Goal: Find specific page/section: Find specific page/section

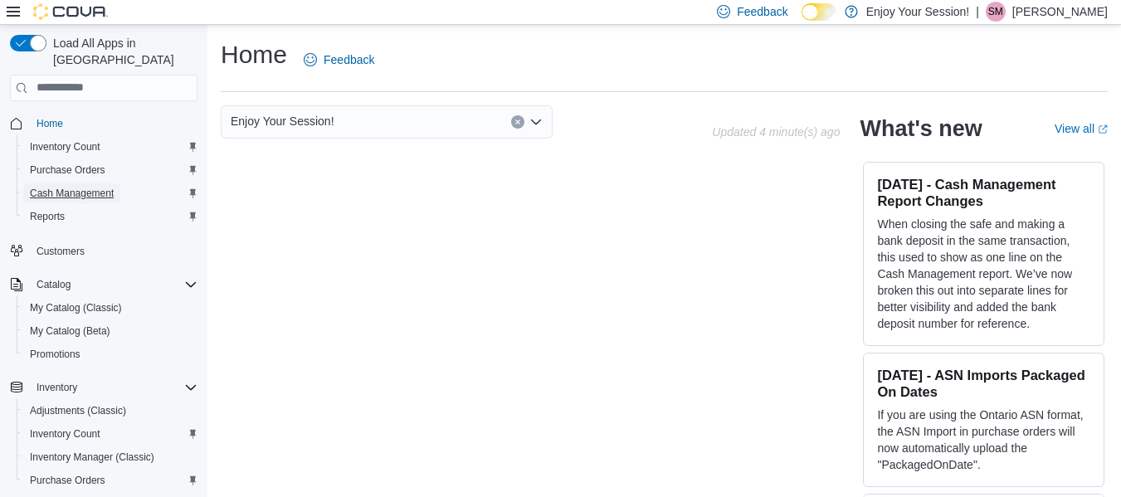
click at [85, 187] on span "Cash Management" at bounding box center [72, 193] width 84 height 13
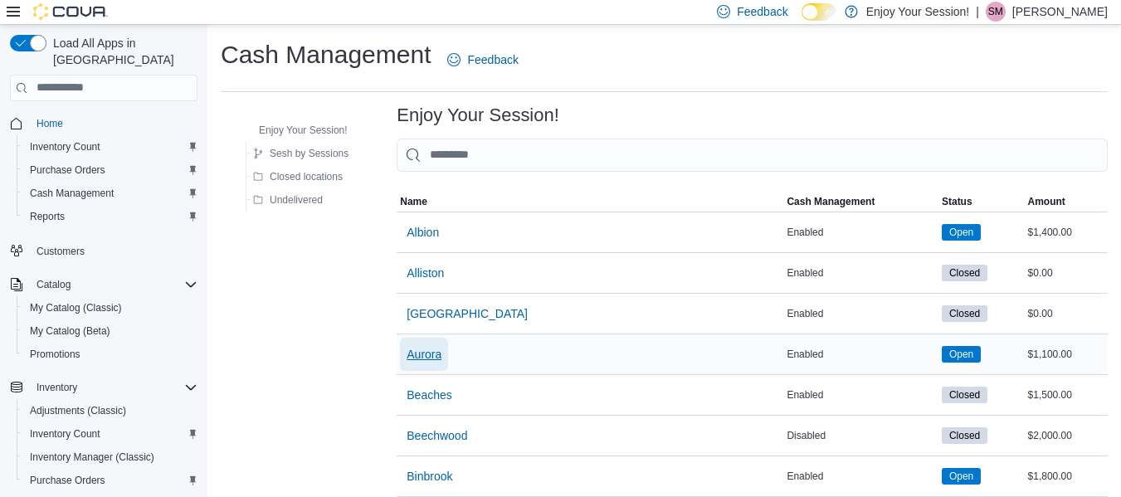
click at [427, 365] on span "Aurora" at bounding box center [423, 354] width 35 height 33
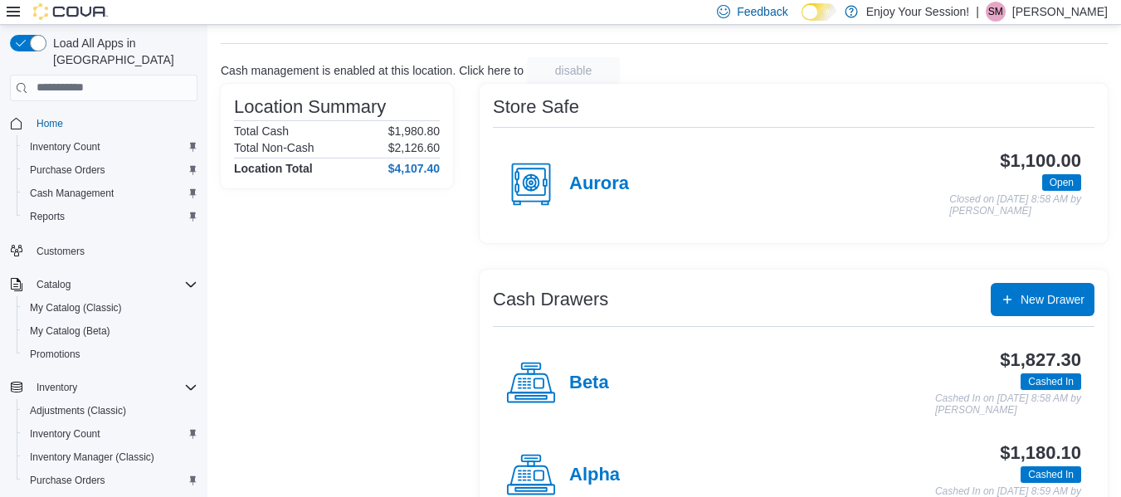
scroll to position [79, 0]
click at [589, 377] on h4 "Beta" at bounding box center [589, 383] width 40 height 22
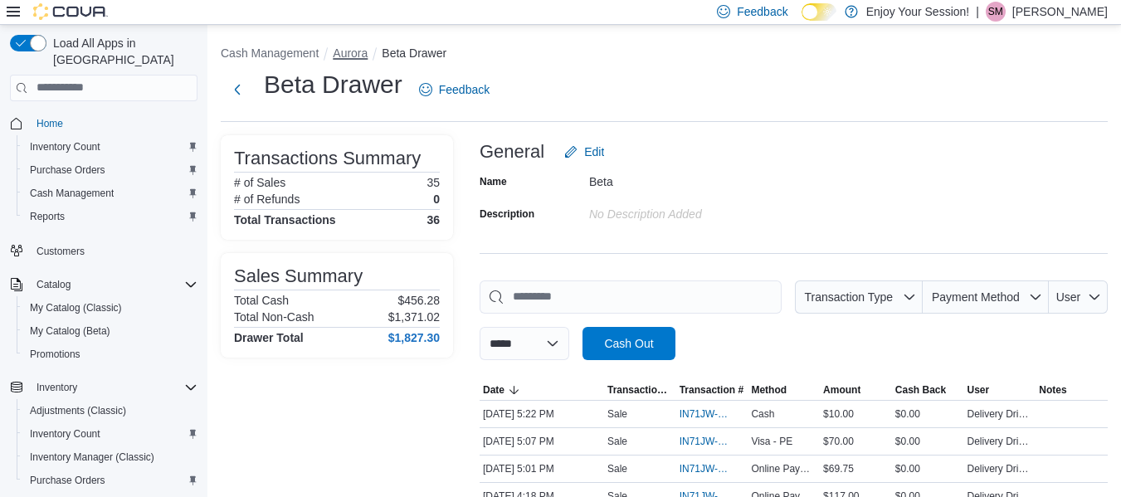
click at [348, 53] on button "Aurora" at bounding box center [350, 52] width 35 height 13
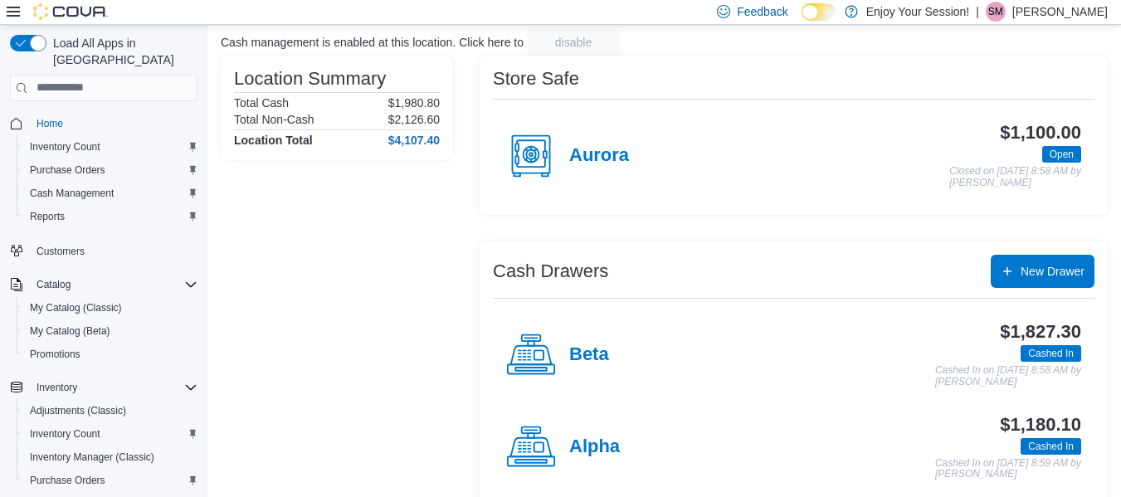
scroll to position [129, 0]
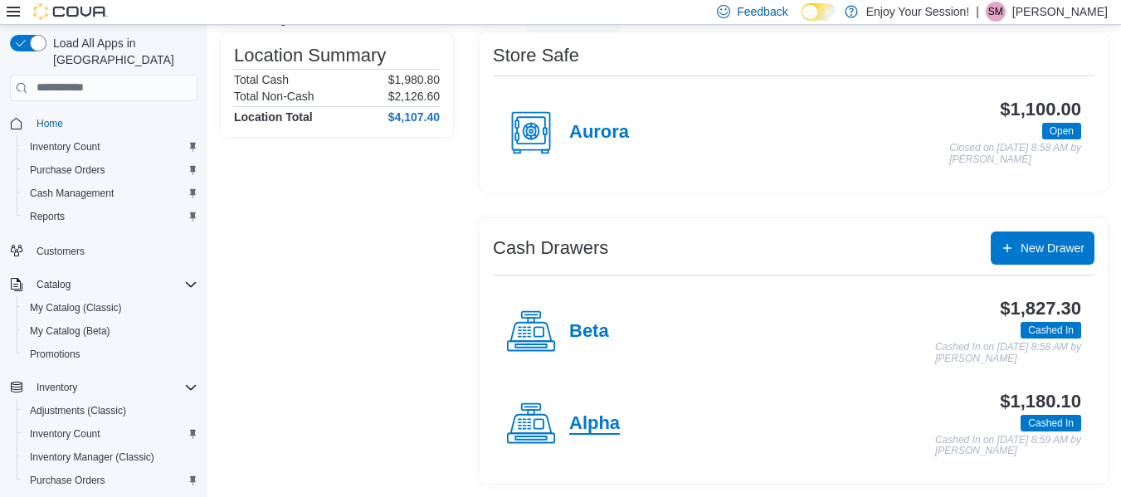
click at [588, 428] on h4 "Alpha" at bounding box center [594, 424] width 51 height 22
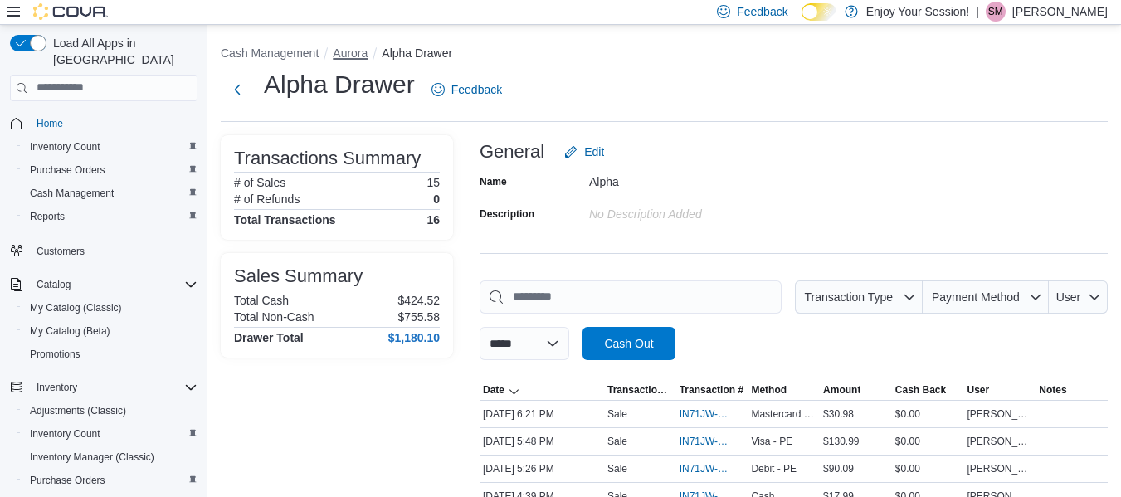
click at [359, 53] on button "Aurora" at bounding box center [350, 52] width 35 height 13
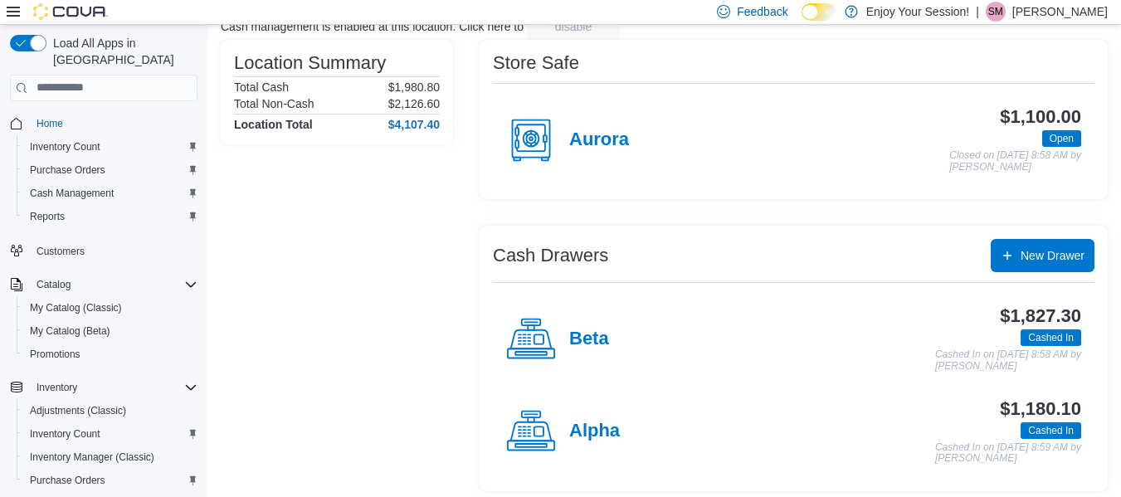
scroll to position [129, 0]
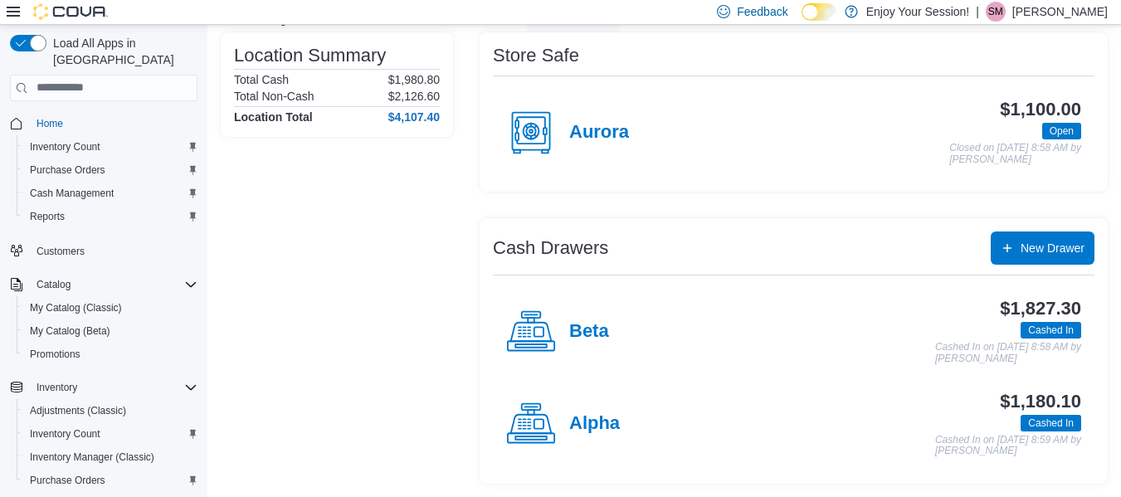
click at [396, 366] on div "Location Summary Total Cash $1,980.80 Total Non-Cash $2,126.60 Location Total $…" at bounding box center [337, 257] width 232 height 451
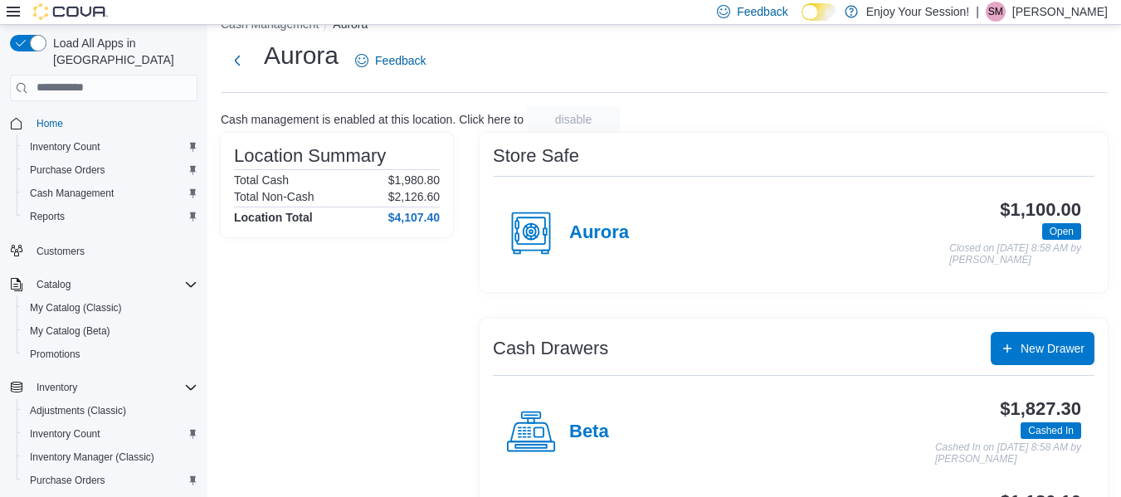
scroll to position [57, 0]
